Goal: Task Accomplishment & Management: Use online tool/utility

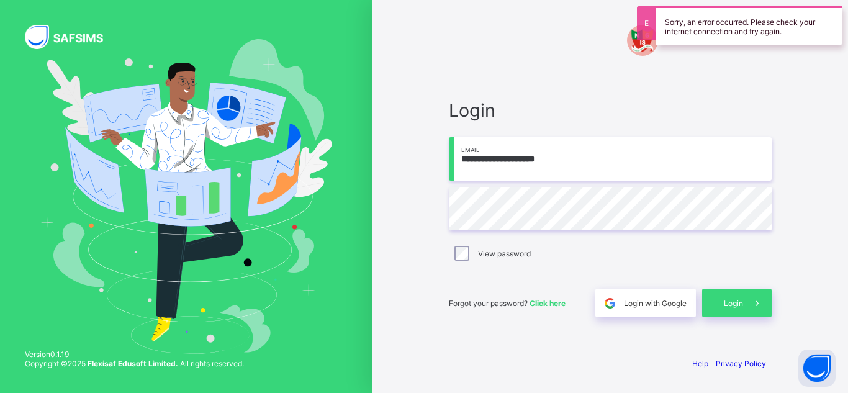
click at [577, 260] on div "View password" at bounding box center [610, 253] width 317 height 15
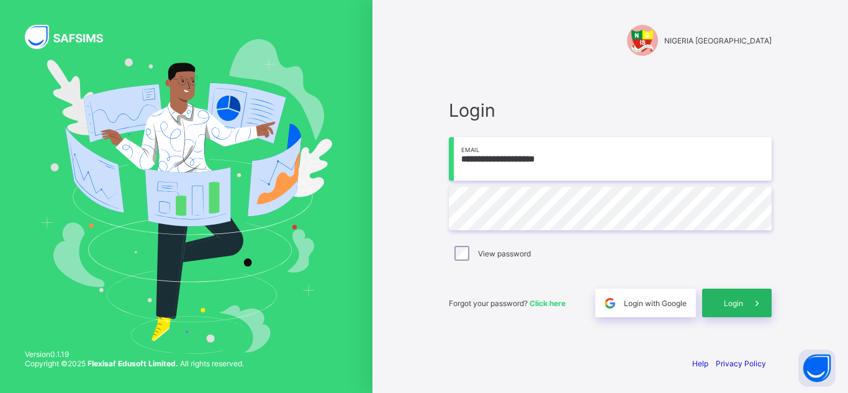
click at [726, 297] on div "Login" at bounding box center [737, 303] width 70 height 29
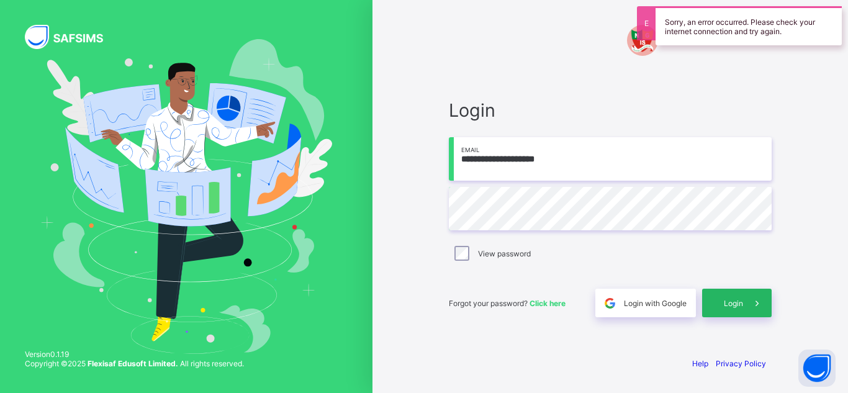
click at [726, 297] on div "Login" at bounding box center [737, 303] width 70 height 29
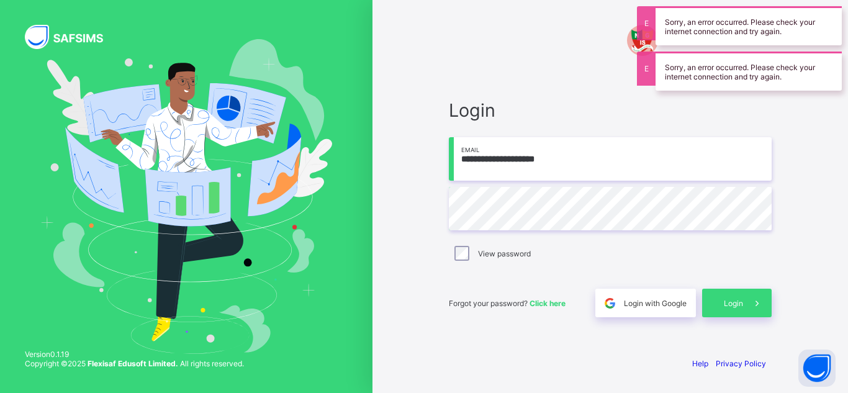
click at [738, 321] on div "**********" at bounding box center [611, 208] width 348 height 276
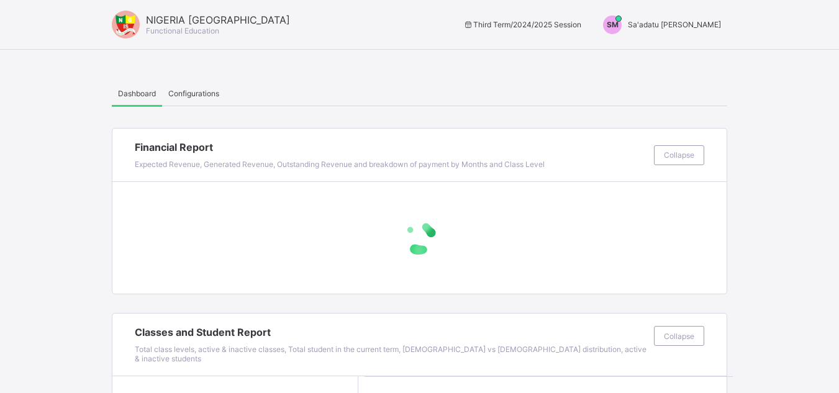
click at [687, 18] on div "SM Sa'adatu Muhammed" at bounding box center [659, 25] width 137 height 19
click at [664, 54] on span "Switch to Admin View" at bounding box center [674, 53] width 94 height 14
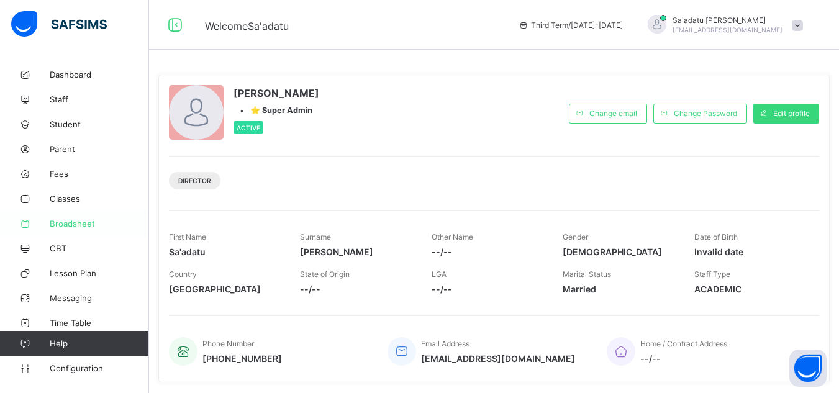
click at [82, 224] on span "Broadsheet" at bounding box center [99, 224] width 99 height 10
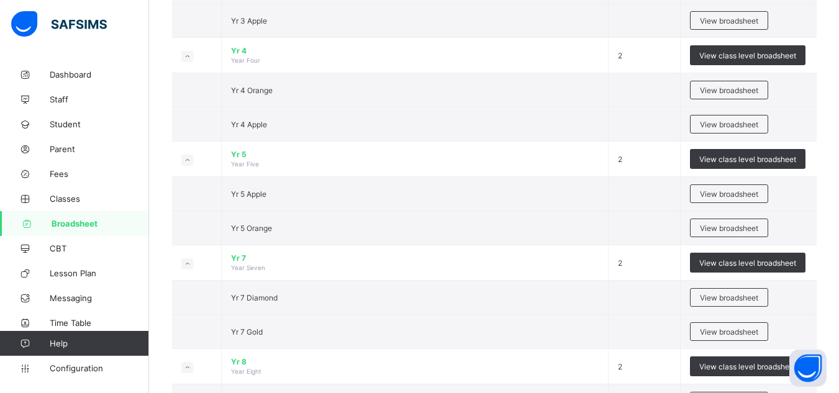
scroll to position [764, 0]
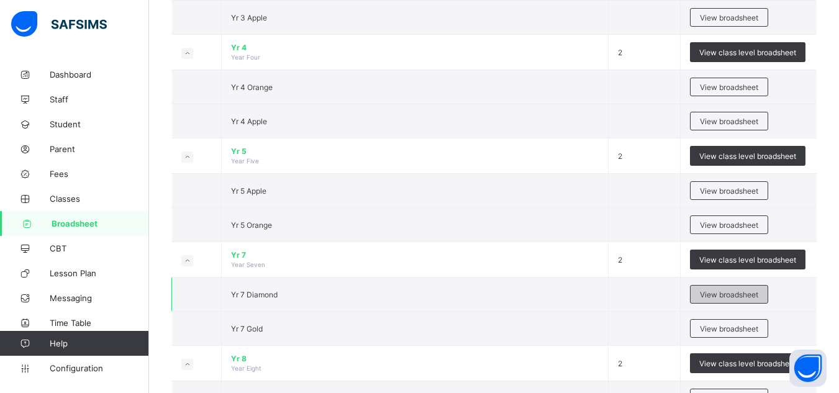
click at [722, 294] on span "View broadsheet" at bounding box center [729, 294] width 58 height 9
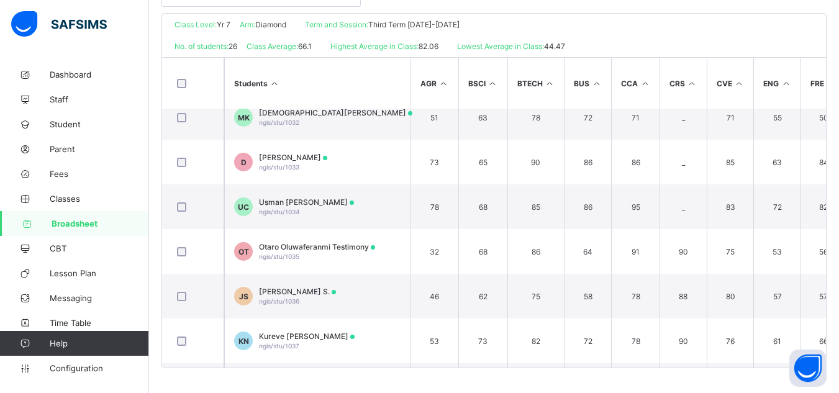
scroll to position [72, 0]
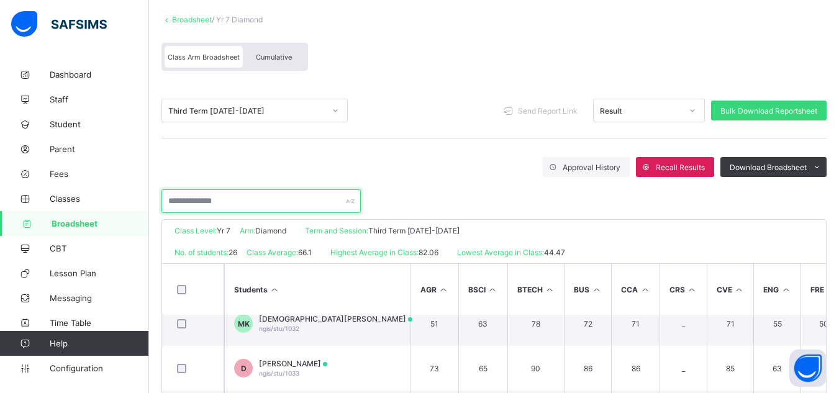
click at [220, 201] on input "text" at bounding box center [260, 201] width 199 height 24
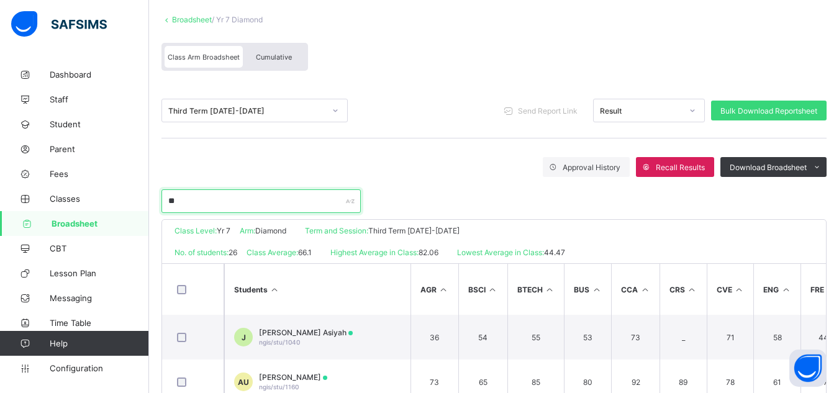
type input "*"
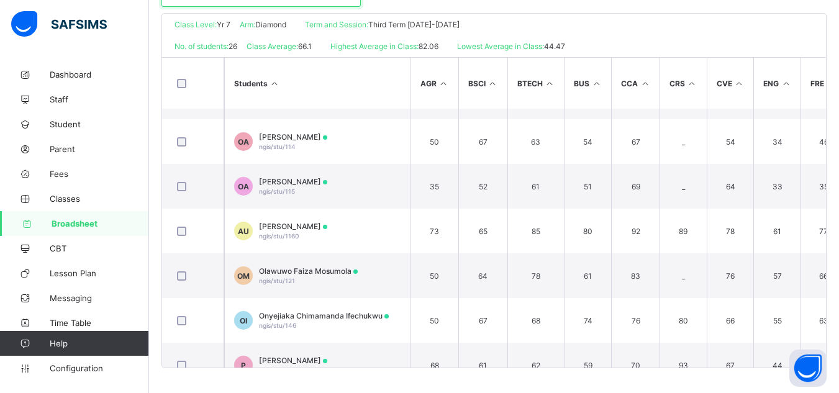
scroll to position [908, 0]
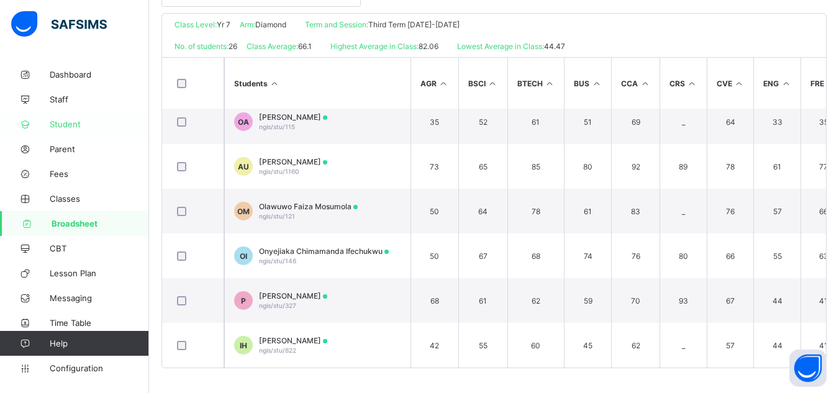
click at [61, 126] on span "Student" at bounding box center [99, 124] width 99 height 10
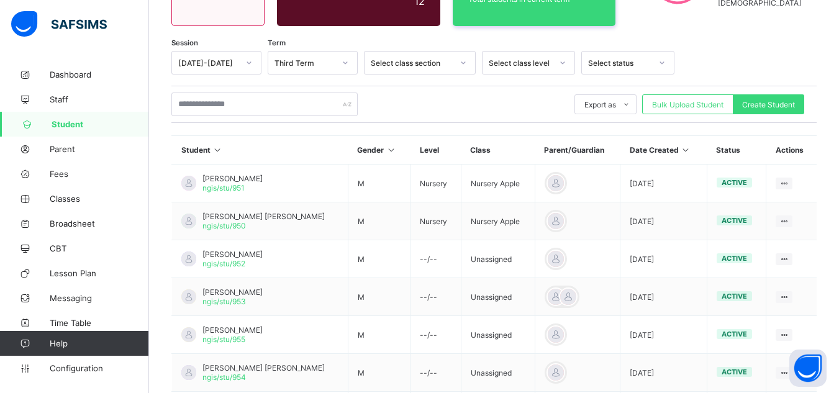
scroll to position [160, 0]
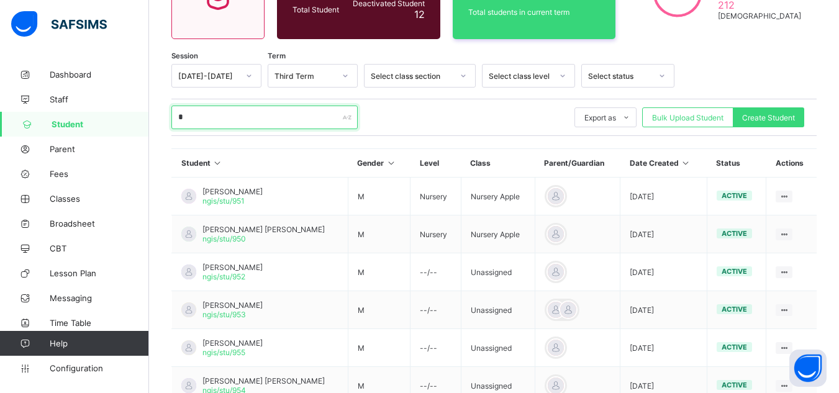
click at [303, 123] on input "*" at bounding box center [264, 118] width 186 height 24
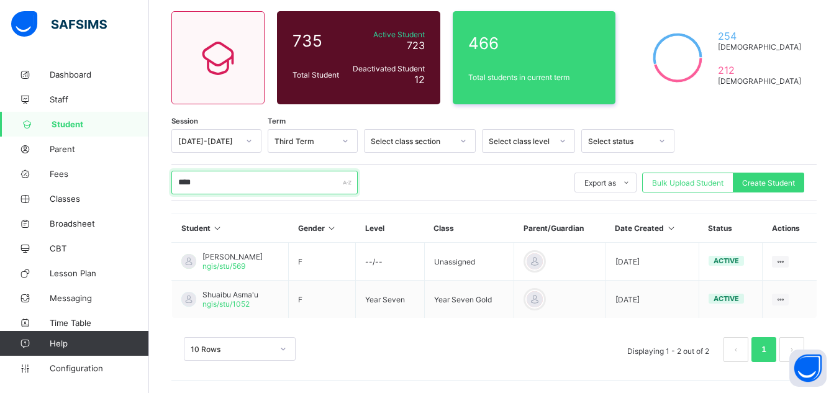
scroll to position [94, 0]
type input "****"
click at [75, 220] on span "Broadsheet" at bounding box center [99, 224] width 99 height 10
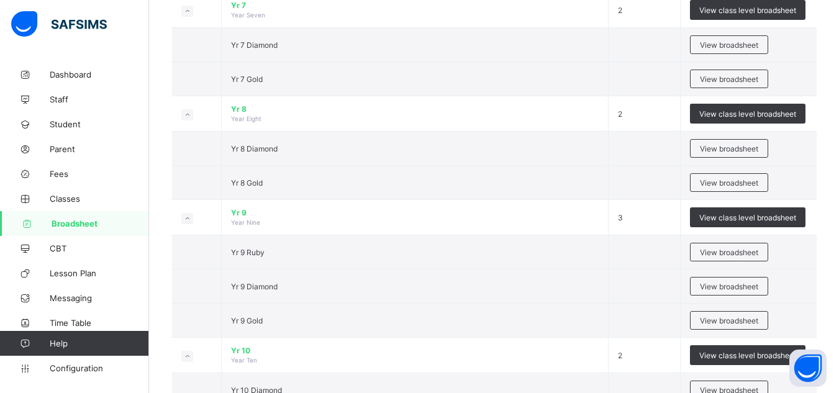
scroll to position [1005, 0]
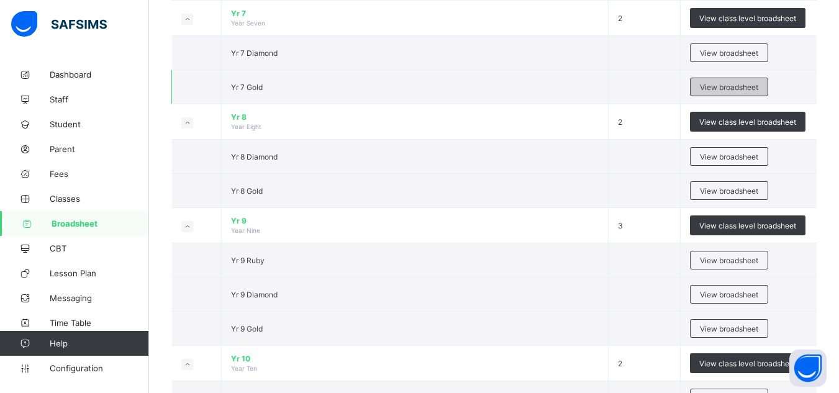
click at [722, 89] on span "View broadsheet" at bounding box center [729, 87] width 58 height 9
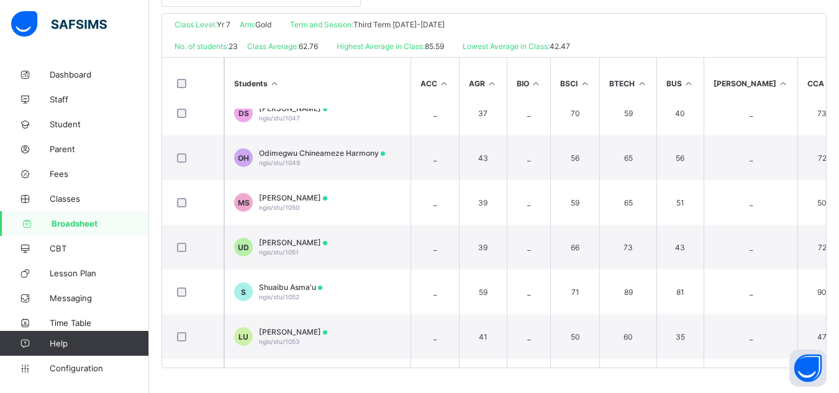
scroll to position [154, 0]
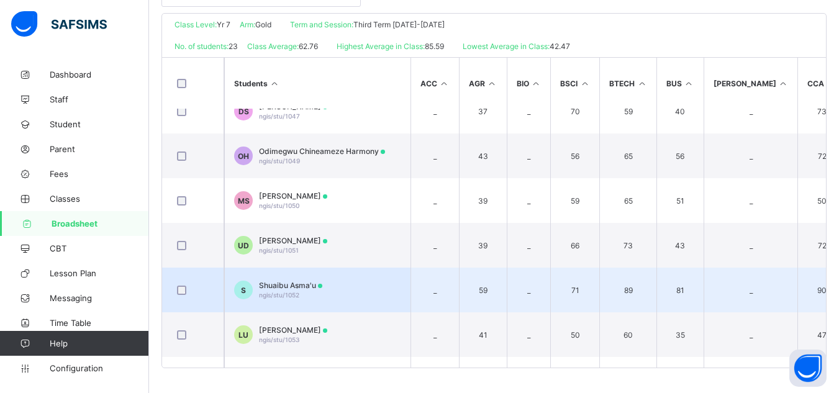
click at [276, 283] on span "Shuaibu Asma'u" at bounding box center [290, 285] width 63 height 9
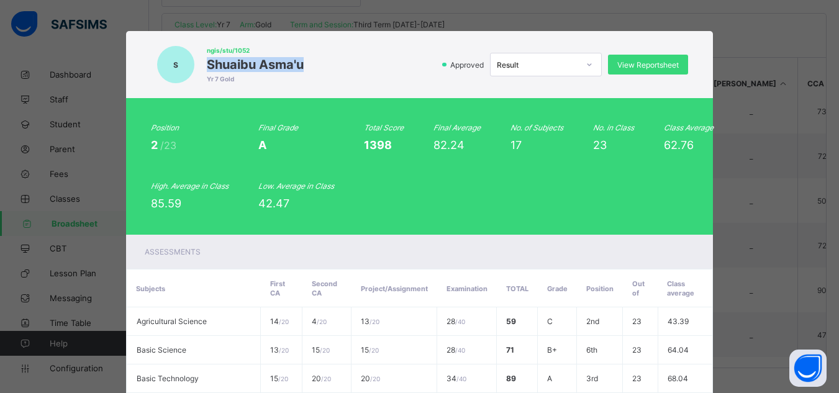
drag, startPoint x: 200, startPoint y: 61, endPoint x: 297, endPoint y: 63, distance: 96.9
click at [297, 63] on span "Shuaibu Asma'u" at bounding box center [255, 64] width 97 height 15
copy span "Shuaibu Asma'u"
click at [626, 62] on span "View Reportsheet" at bounding box center [647, 64] width 61 height 9
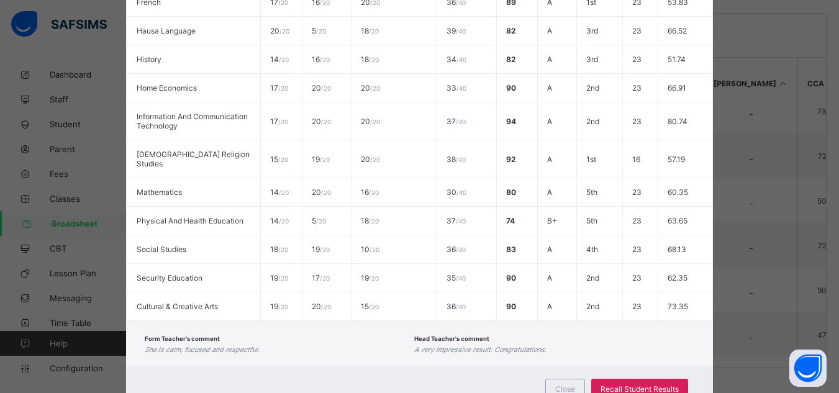
scroll to position [530, 0]
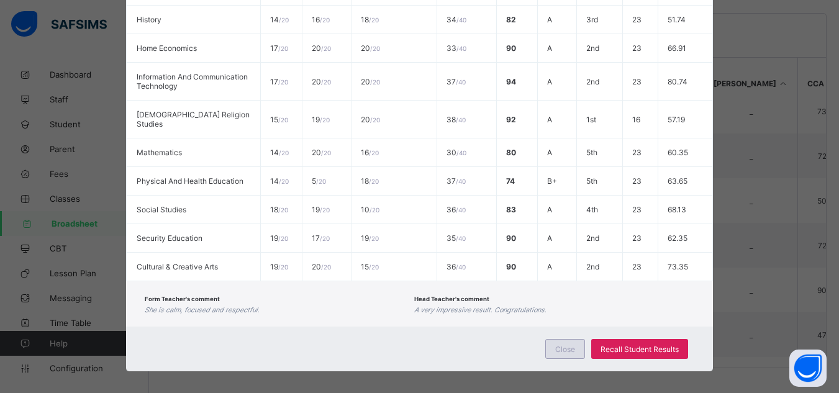
click at [568, 345] on span "Close" at bounding box center [565, 349] width 20 height 9
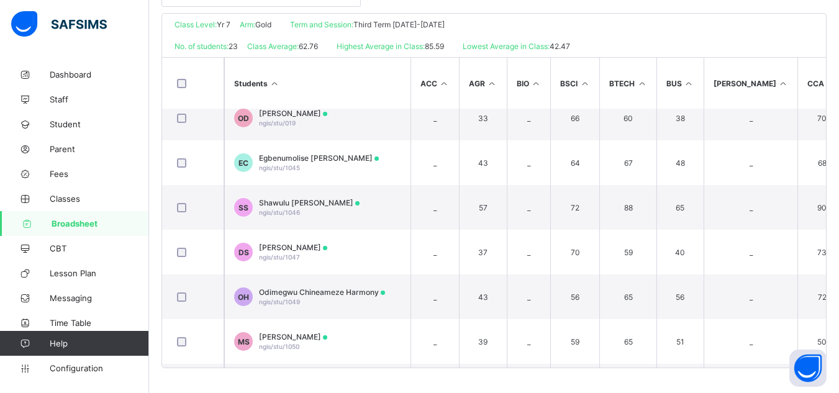
scroll to position [0, 0]
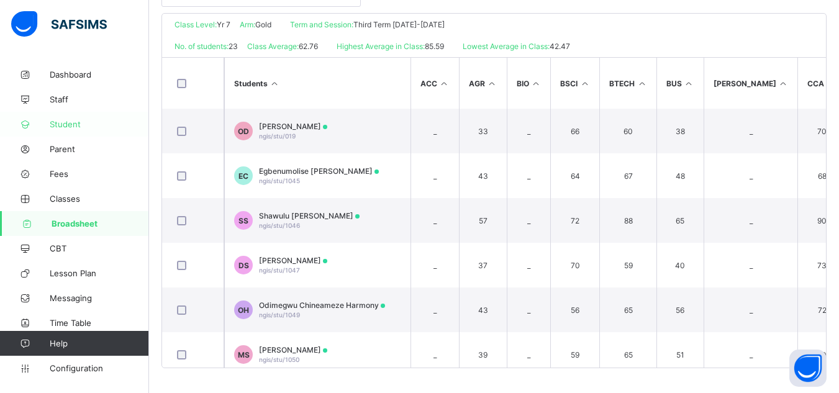
click at [64, 124] on span "Student" at bounding box center [99, 124] width 99 height 10
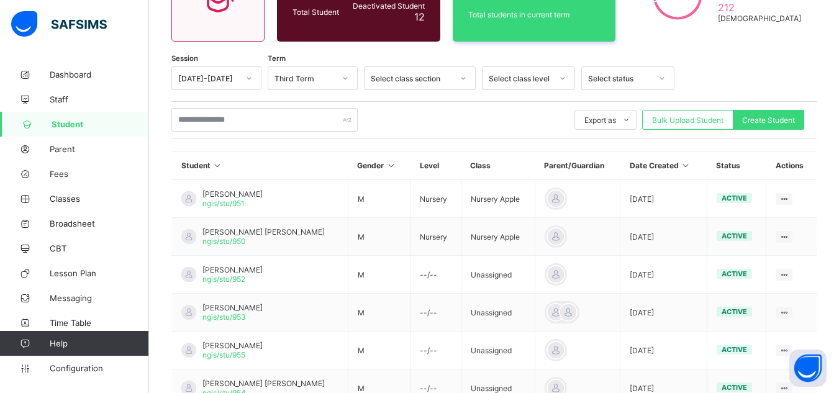
scroll to position [278, 0]
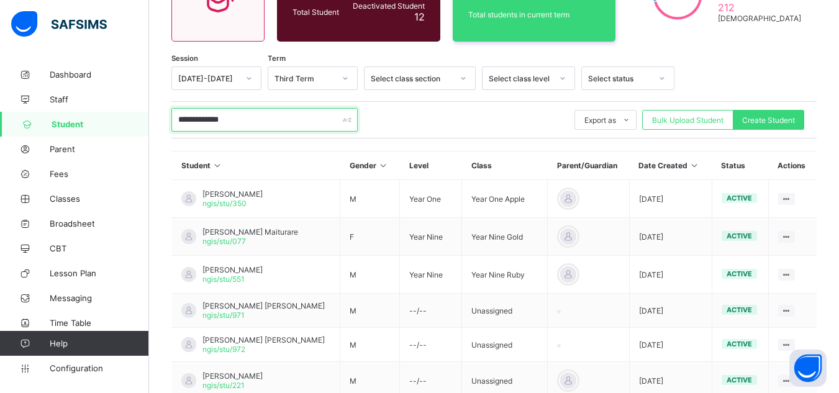
scroll to position [273, 0]
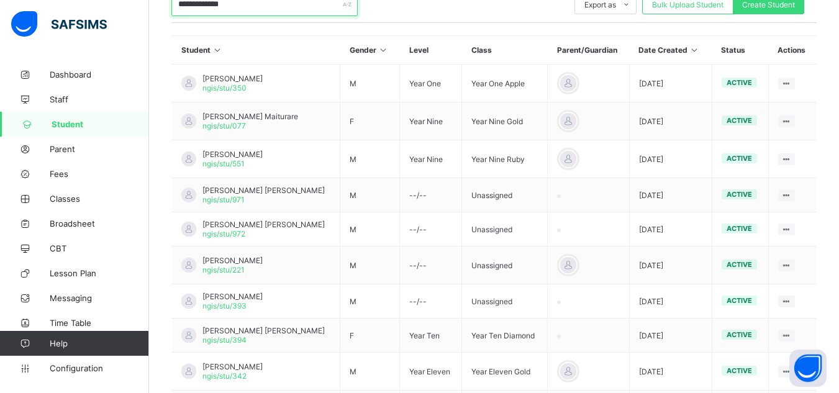
type input "**********"
click at [271, 57] on th "Student" at bounding box center [256, 50] width 168 height 29
click at [56, 201] on span "Classes" at bounding box center [99, 199] width 99 height 10
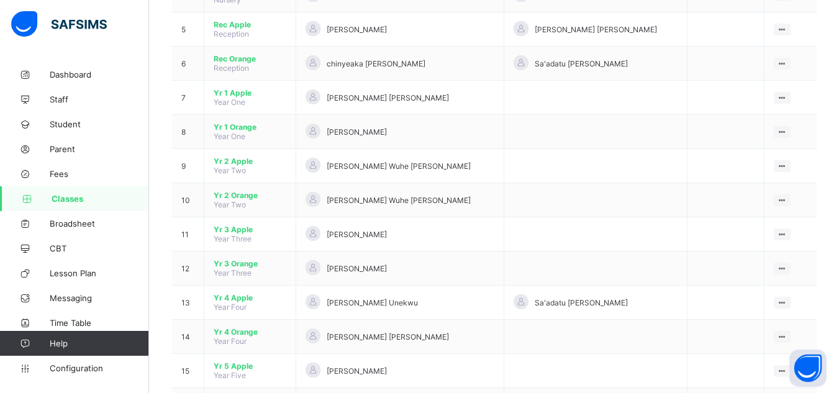
scroll to position [278, 0]
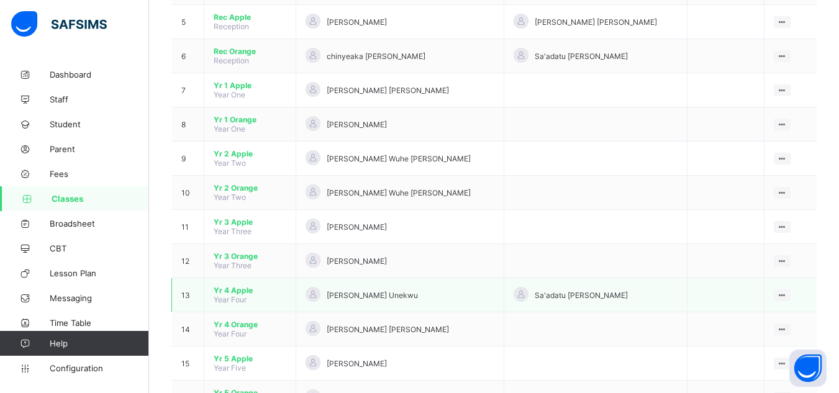
click at [229, 292] on span "Yr 4 Apple" at bounding box center [250, 290] width 73 height 9
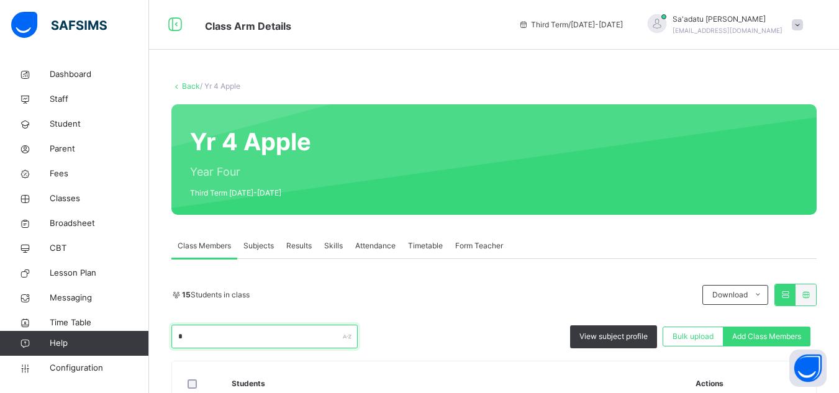
click at [275, 338] on input "*" at bounding box center [264, 337] width 186 height 24
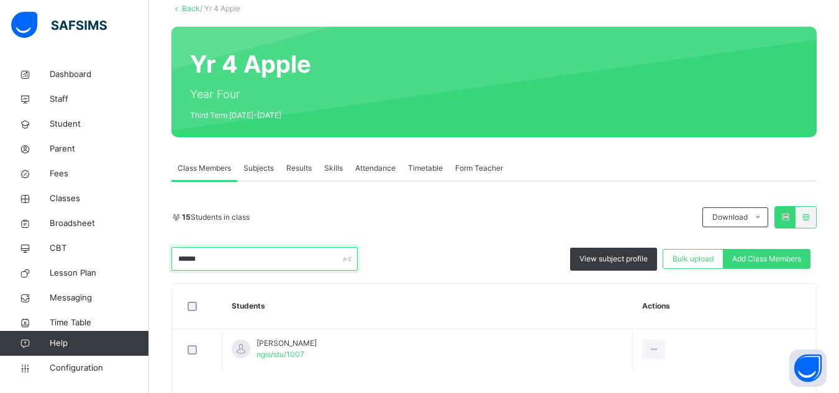
scroll to position [84, 0]
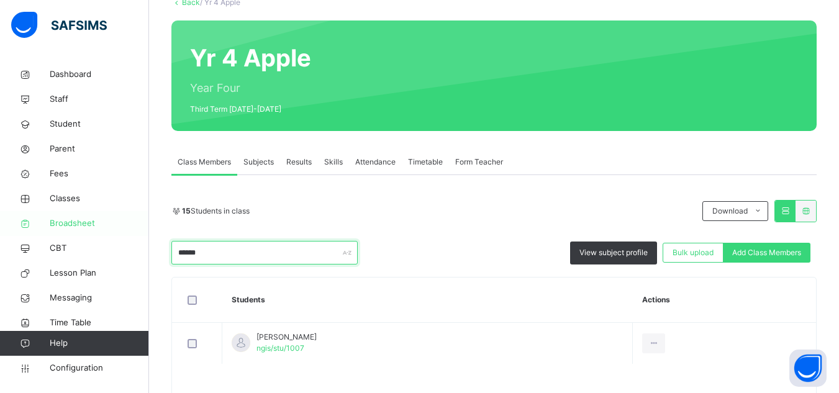
type input "******"
click at [71, 229] on span "Broadsheet" at bounding box center [99, 223] width 99 height 12
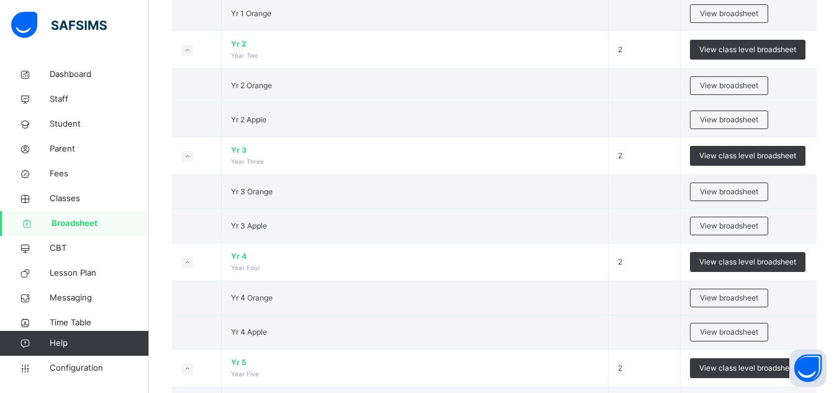
scroll to position [611, 0]
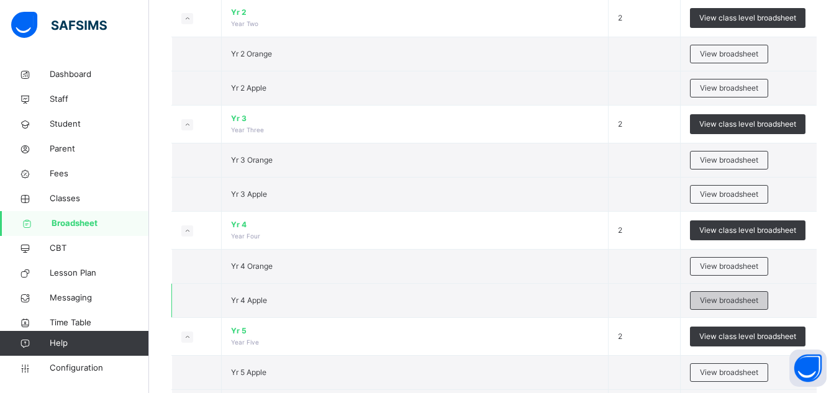
click at [714, 301] on span "View broadsheet" at bounding box center [729, 300] width 58 height 11
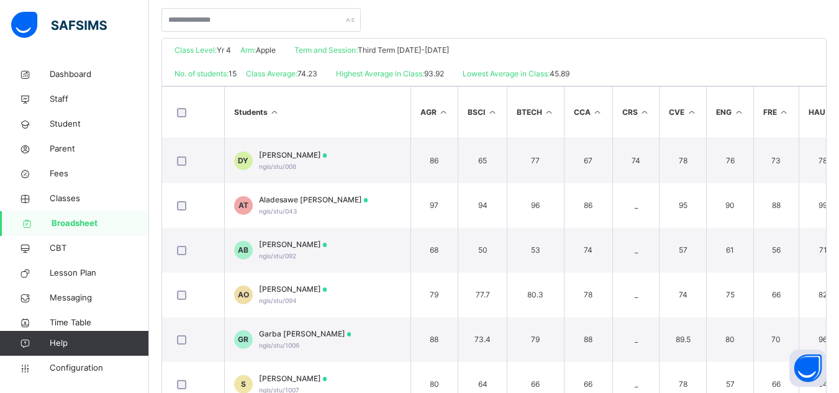
scroll to position [286, 0]
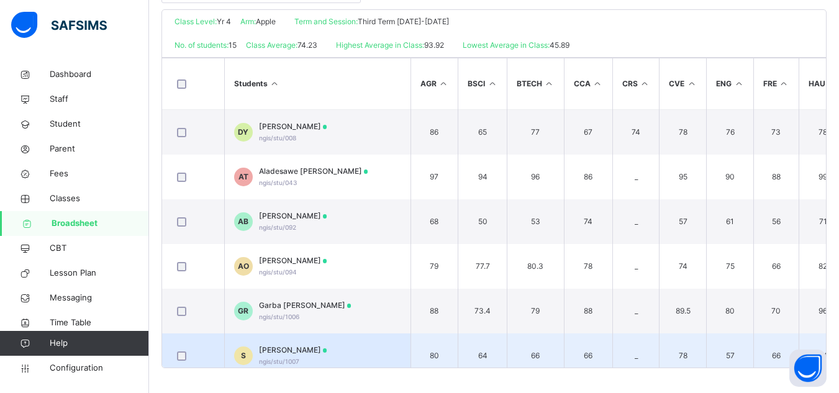
click at [300, 360] on div "Shuaibu Abdullahi ngis/stu/1007" at bounding box center [293, 356] width 68 height 22
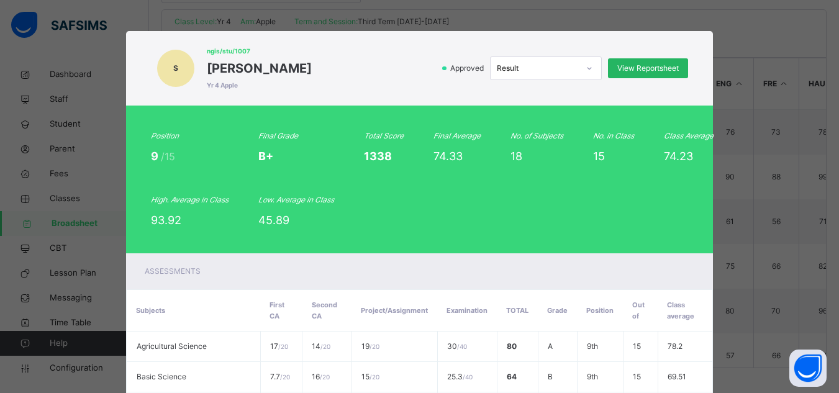
click at [630, 73] on span "View Reportsheet" at bounding box center [647, 68] width 61 height 11
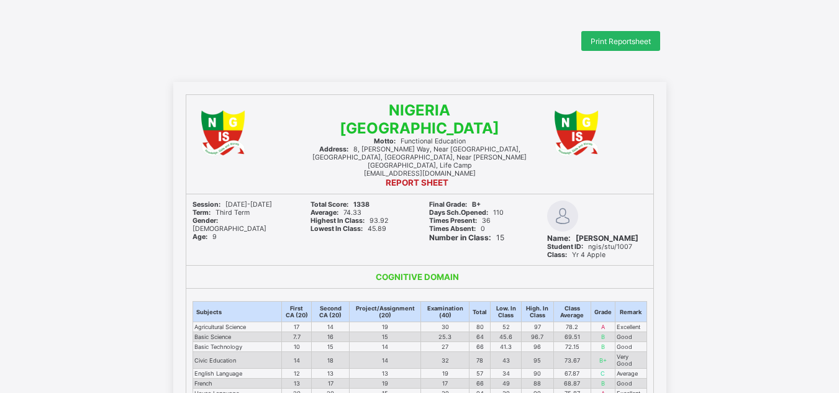
click at [621, 40] on span "Print Reportsheet" at bounding box center [621, 41] width 60 height 9
